Goal: Task Accomplishment & Management: Manage account settings

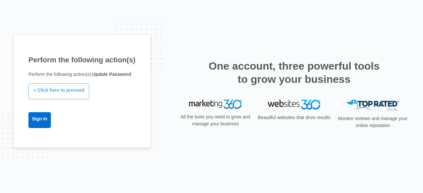
click at [60, 88] on link "» Click here to proceed" at bounding box center [58, 92] width 61 height 16
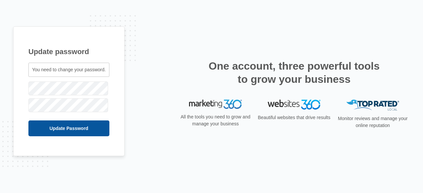
click at [39, 125] on input "Update Password" at bounding box center [68, 129] width 81 height 16
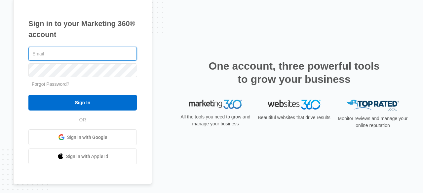
click at [38, 52] on input "text" at bounding box center [82, 54] width 108 height 14
type input "[EMAIL_ADDRESS][DOMAIN_NAME]"
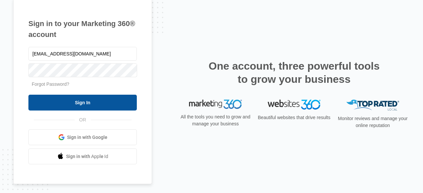
click at [48, 106] on input "Sign In" at bounding box center [82, 103] width 108 height 16
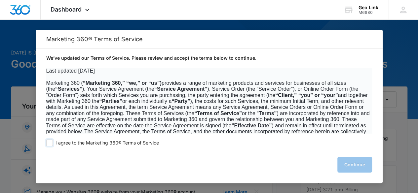
click at [59, 145] on span "I agree to the Marketing 360® Terms of Service" at bounding box center [107, 143] width 103 height 6
click at [53, 145] on input "I agree to the Marketing 360® Terms of Service" at bounding box center [49, 143] width 7 height 7
checkbox input "true"
click at [355, 161] on button "Continue" at bounding box center [354, 165] width 35 height 16
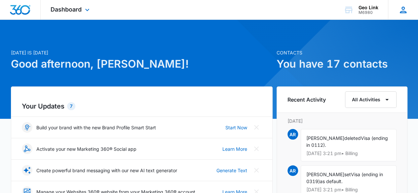
click at [403, 12] on icon at bounding box center [403, 10] width 10 height 10
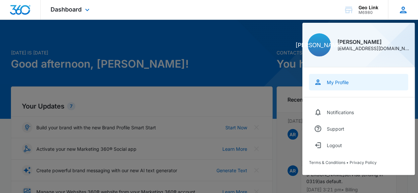
click at [340, 82] on div "My Profile" at bounding box center [338, 83] width 22 height 6
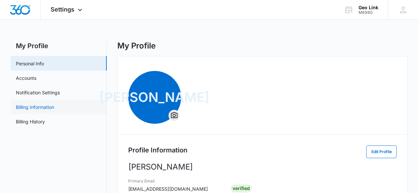
click at [42, 106] on link "Billing Information" at bounding box center [35, 107] width 38 height 7
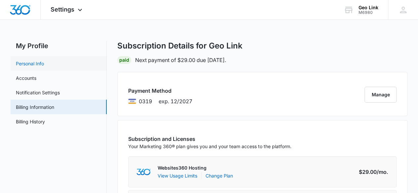
click at [34, 65] on link "Personal Info" at bounding box center [30, 63] width 28 height 7
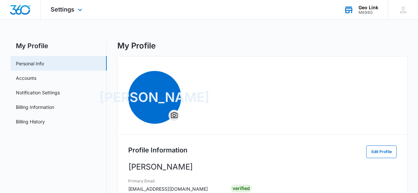
click at [365, 10] on div "M6980" at bounding box center [368, 12] width 20 height 5
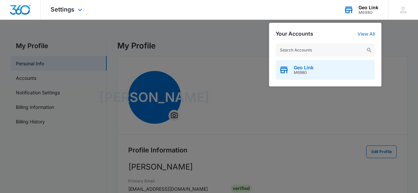
click at [310, 69] on span "Geo Link" at bounding box center [304, 67] width 20 height 5
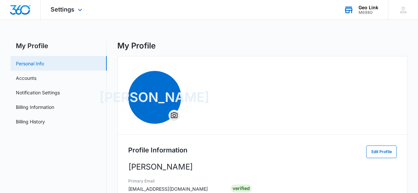
click at [33, 61] on link "Personal Info" at bounding box center [30, 63] width 28 height 7
click at [404, 10] on icon at bounding box center [403, 10] width 10 height 10
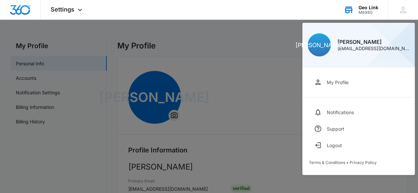
click at [249, 46] on div at bounding box center [209, 96] width 418 height 193
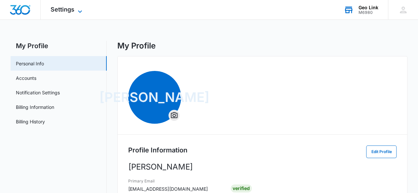
click at [71, 10] on span "Settings" at bounding box center [63, 9] width 24 height 7
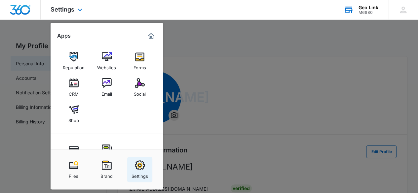
click at [143, 171] on div "Settings" at bounding box center [140, 174] width 17 height 9
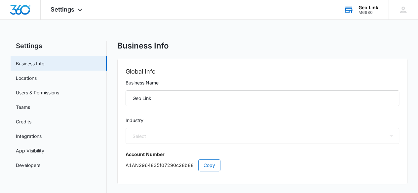
select select "33"
select select "US"
select select "America/Denver"
click at [405, 8] on icon at bounding box center [403, 10] width 10 height 10
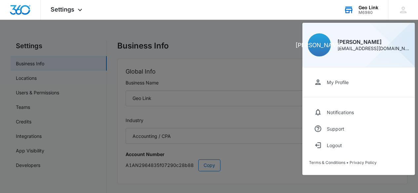
click at [155, 37] on div at bounding box center [209, 96] width 418 height 193
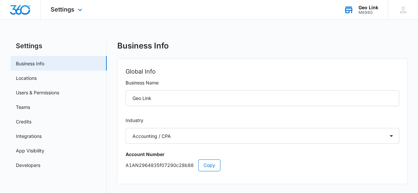
click at [21, 8] on img "Dashboard" at bounding box center [20, 10] width 21 height 10
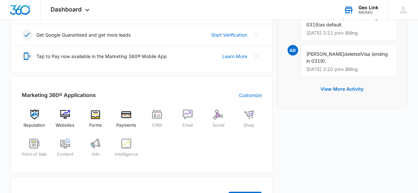
scroll to position [167, 0]
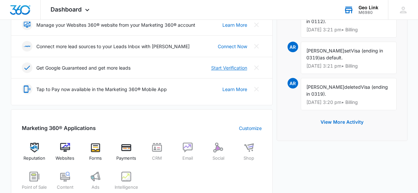
click at [233, 68] on link "Start Verification" at bounding box center [229, 67] width 36 height 7
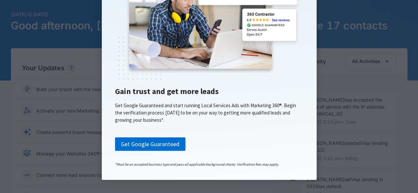
scroll to position [198, 0]
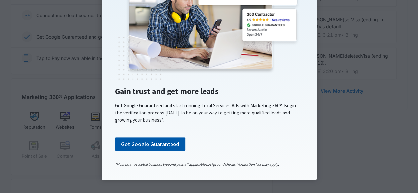
click at [150, 144] on link "Get Google Guaranteed" at bounding box center [150, 144] width 70 height 14
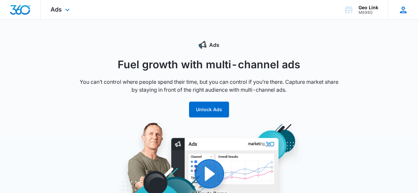
click at [400, 13] on icon at bounding box center [403, 10] width 7 height 7
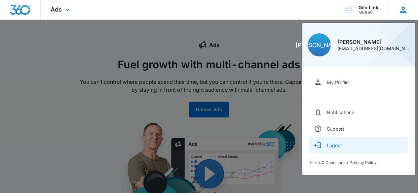
click at [335, 142] on button "Logout" at bounding box center [358, 145] width 99 height 17
